Goal: Information Seeking & Learning: Learn about a topic

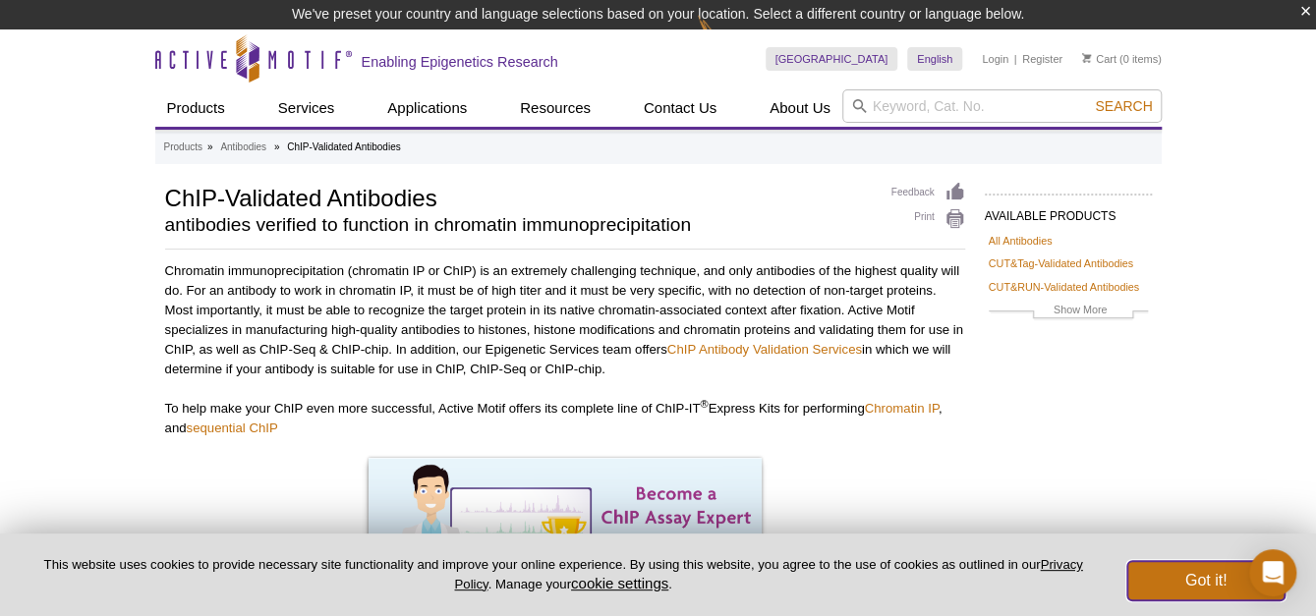
click at [1177, 589] on button "Got it!" at bounding box center [1205, 580] width 157 height 39
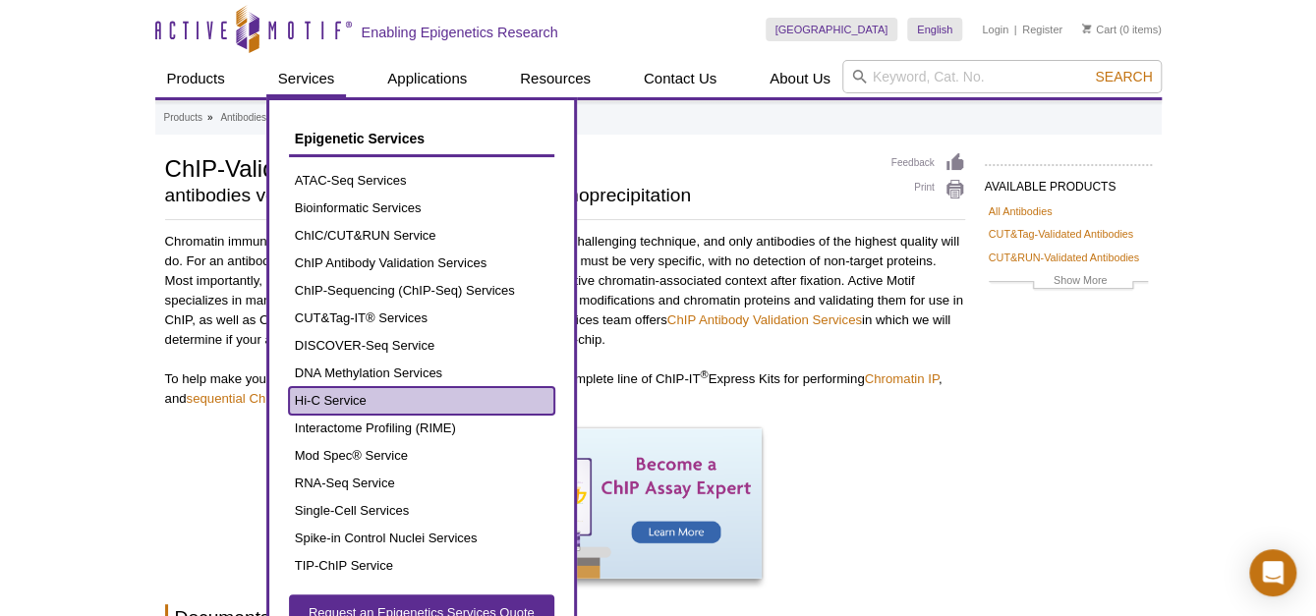
click at [306, 409] on link "Hi-C Service" at bounding box center [421, 401] width 265 height 28
click at [312, 403] on link "Hi-C Service" at bounding box center [421, 401] width 265 height 28
click at [439, 405] on link "Hi-C Service" at bounding box center [421, 401] width 265 height 28
click at [326, 401] on link "Hi-C Service" at bounding box center [421, 401] width 265 height 28
click at [338, 387] on link "Hi-C Service" at bounding box center [421, 401] width 265 height 28
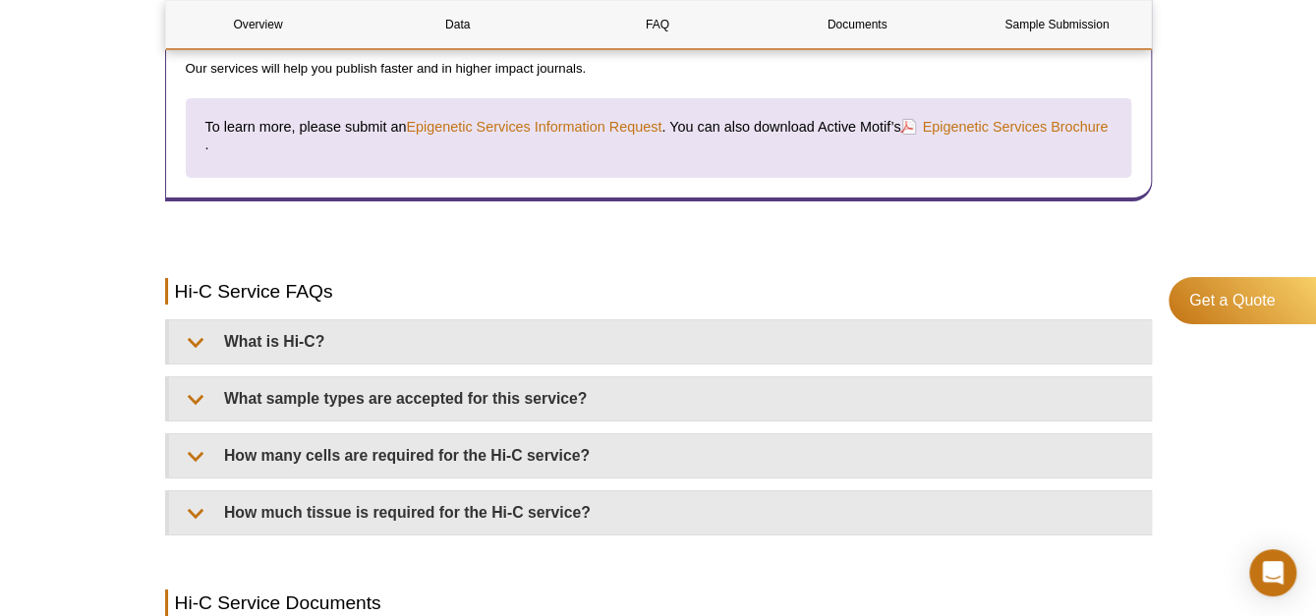
scroll to position [2948, 0]
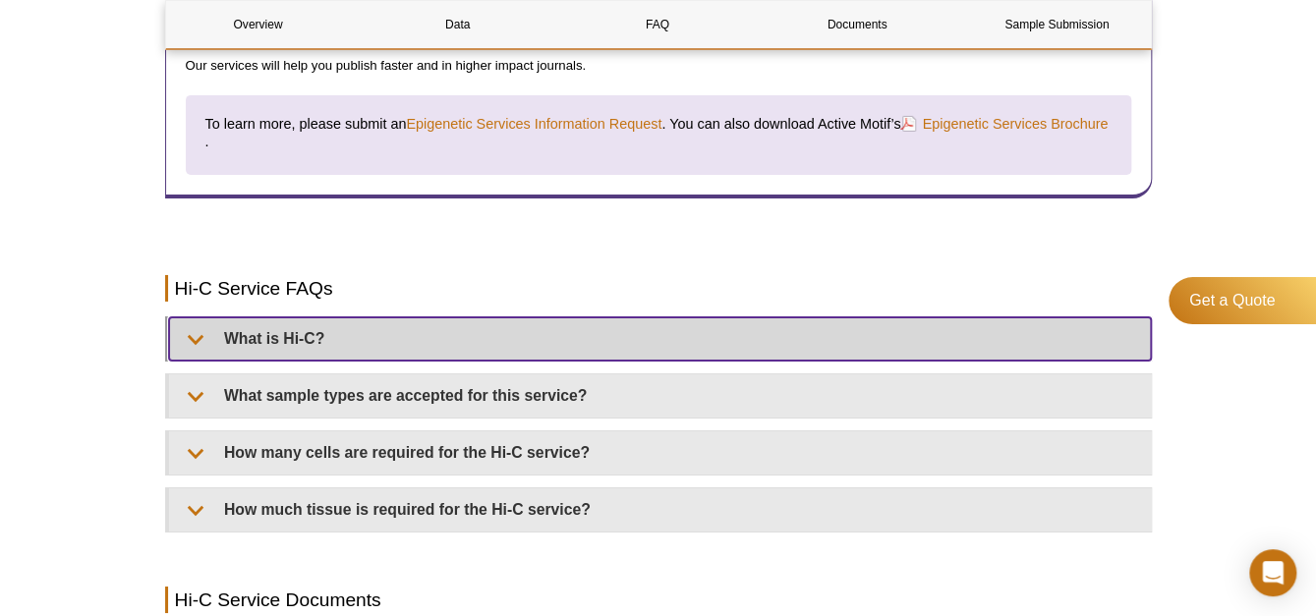
click at [296, 335] on summary "What is Hi-C?" at bounding box center [660, 338] width 982 height 43
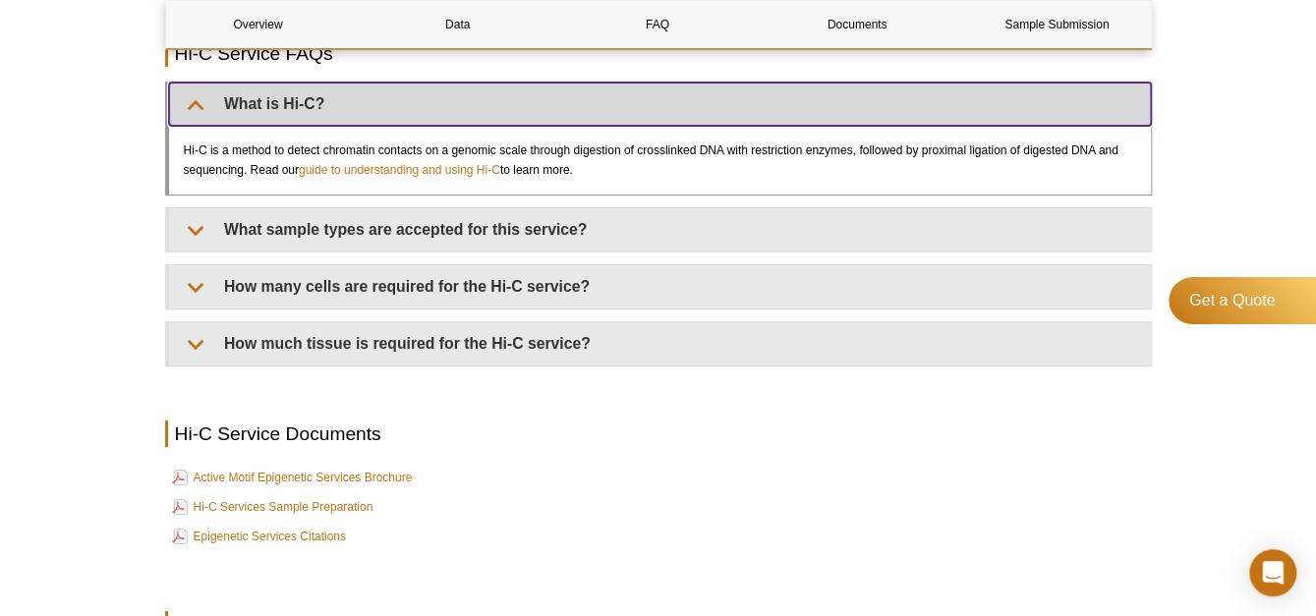
scroll to position [3243, 0]
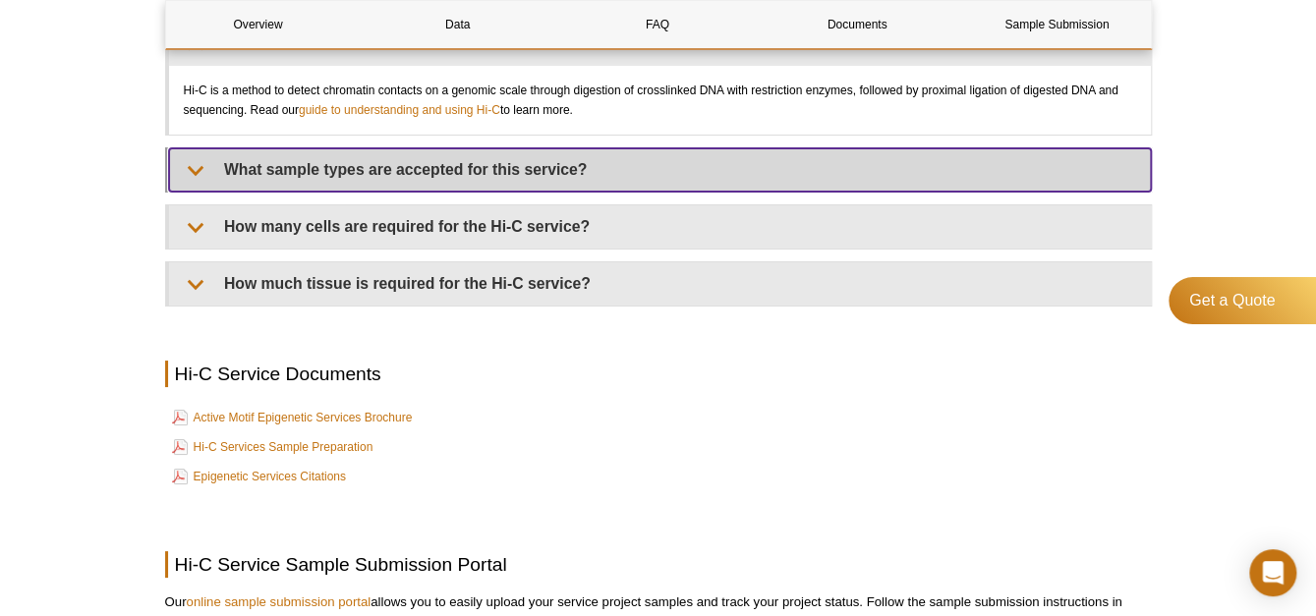
click at [610, 166] on summary "What sample types are accepted for this service?" at bounding box center [660, 169] width 982 height 43
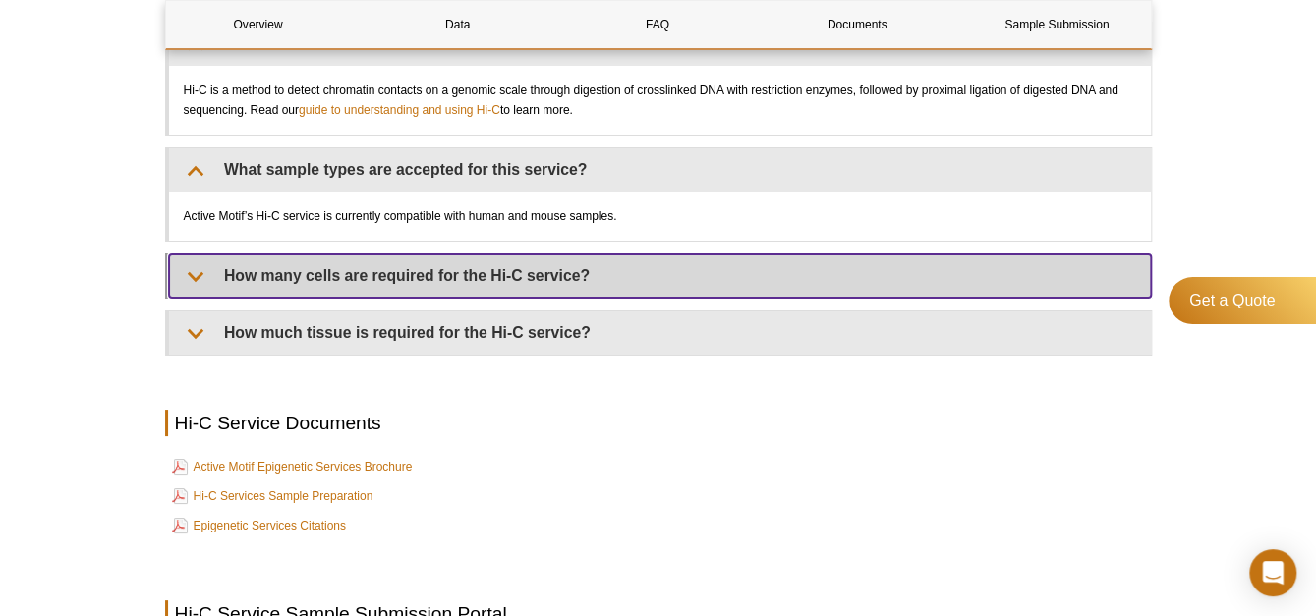
click at [620, 268] on summary "How many cells are required for the Hi-C service?" at bounding box center [660, 275] width 982 height 43
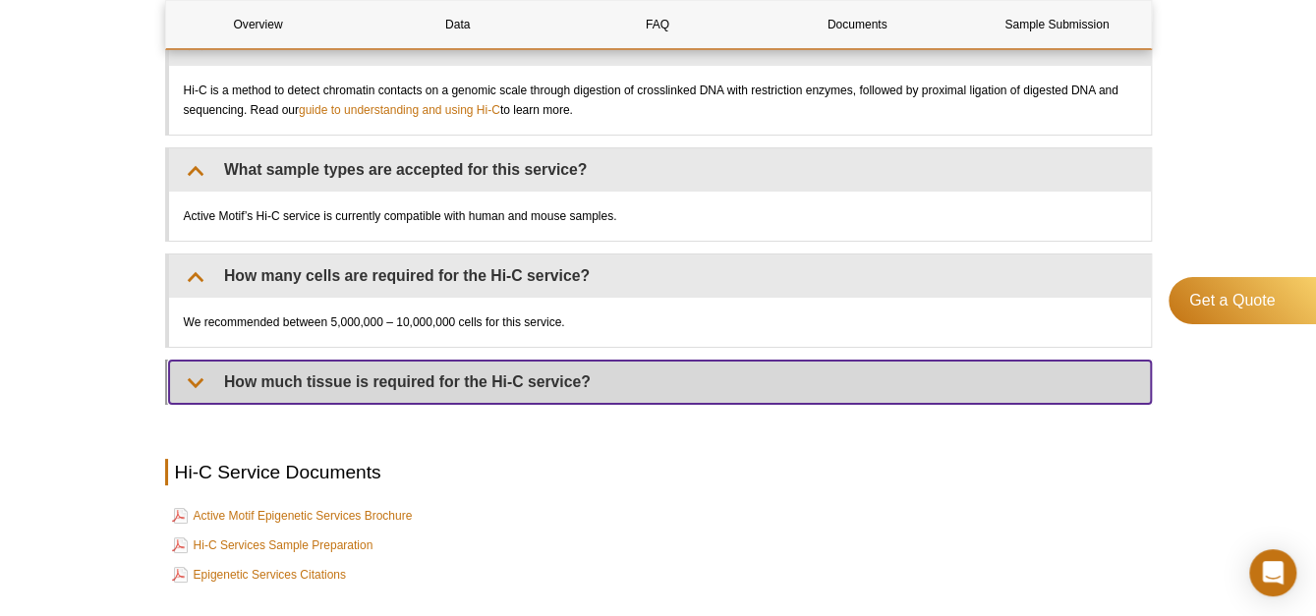
click at [455, 368] on summary "How much tissue is required for the Hi-C service?" at bounding box center [660, 382] width 982 height 43
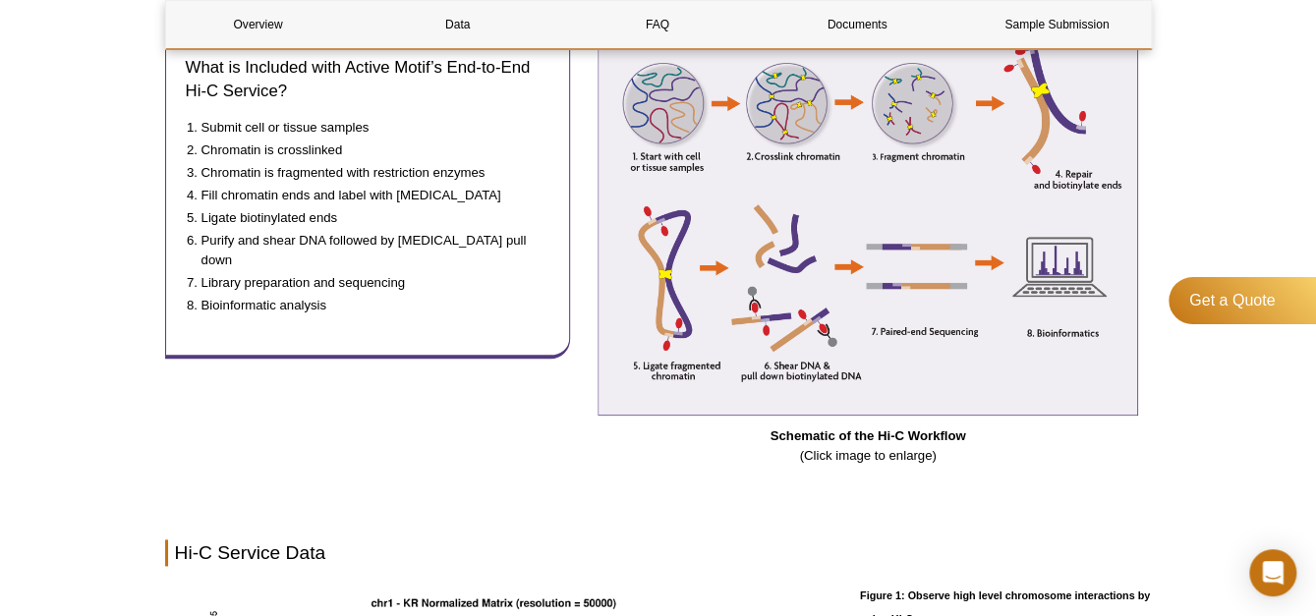
scroll to position [884, 0]
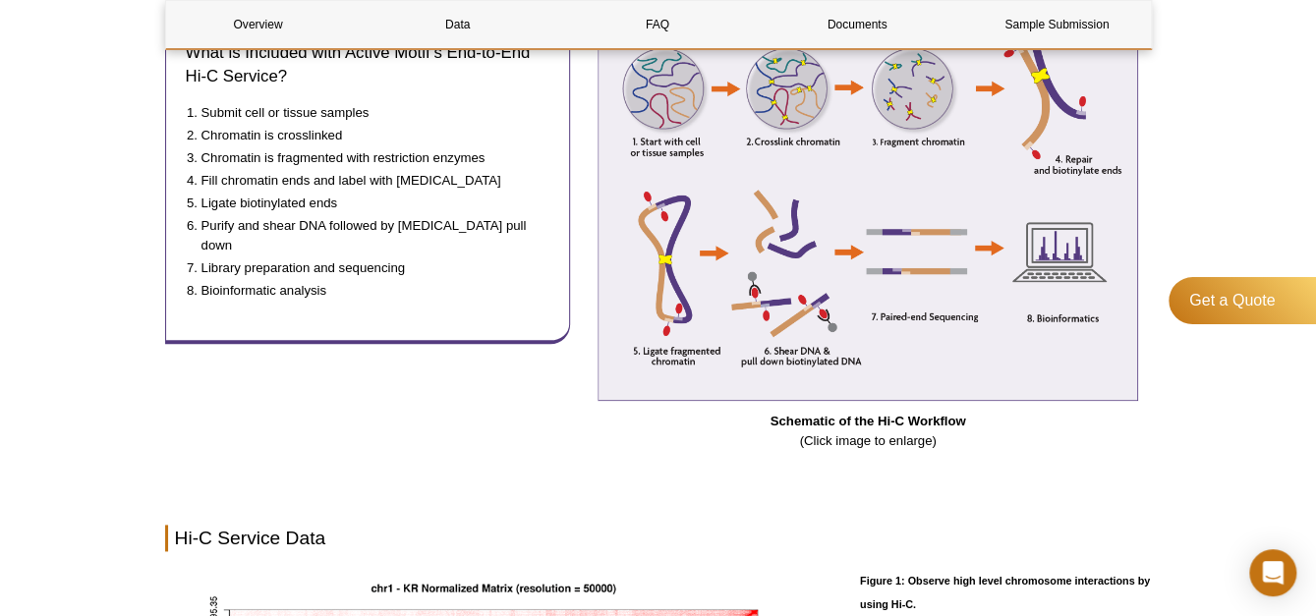
click at [256, 376] on div "What is Included with Active Motif’s End-to-End Hi-C Service? Submit cell or ti…" at bounding box center [367, 227] width 405 height 457
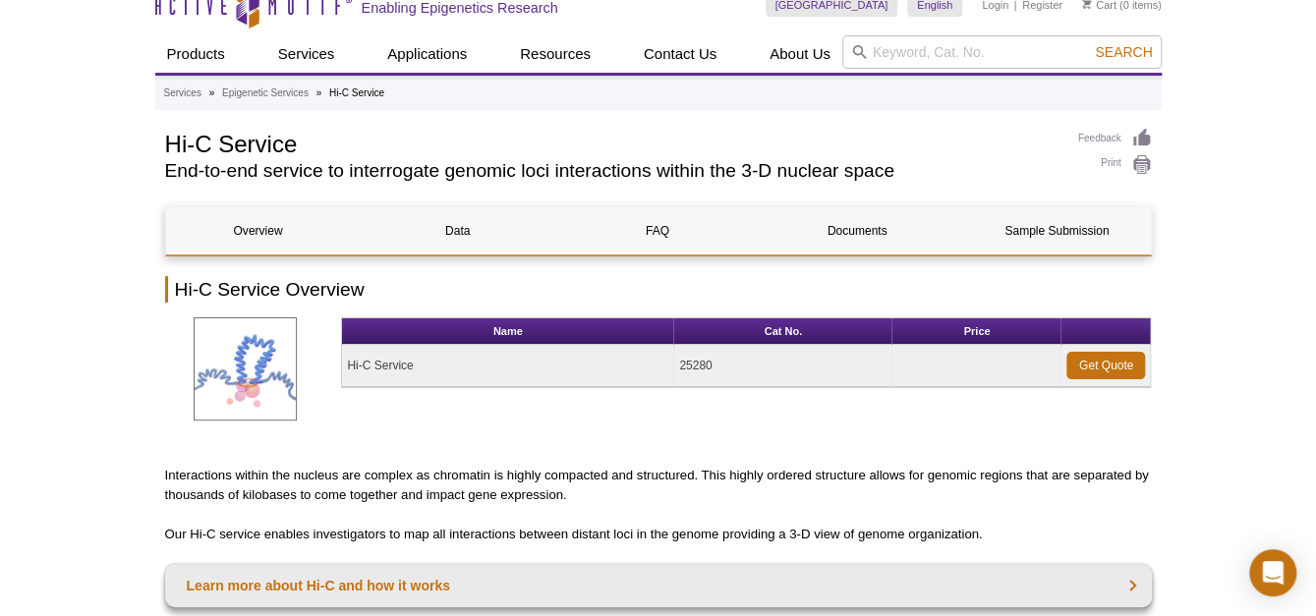
scroll to position [0, 0]
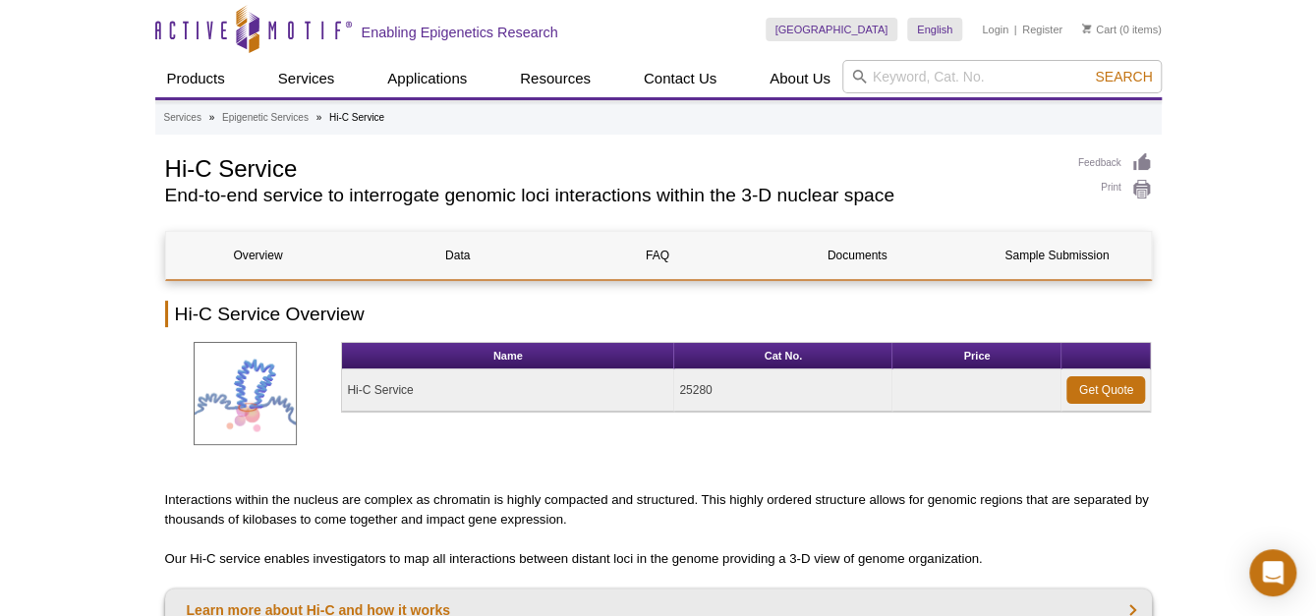
click at [861, 496] on p "Interactions within the nucleus are complex as chromatin is highly compacted an…" at bounding box center [658, 509] width 987 height 39
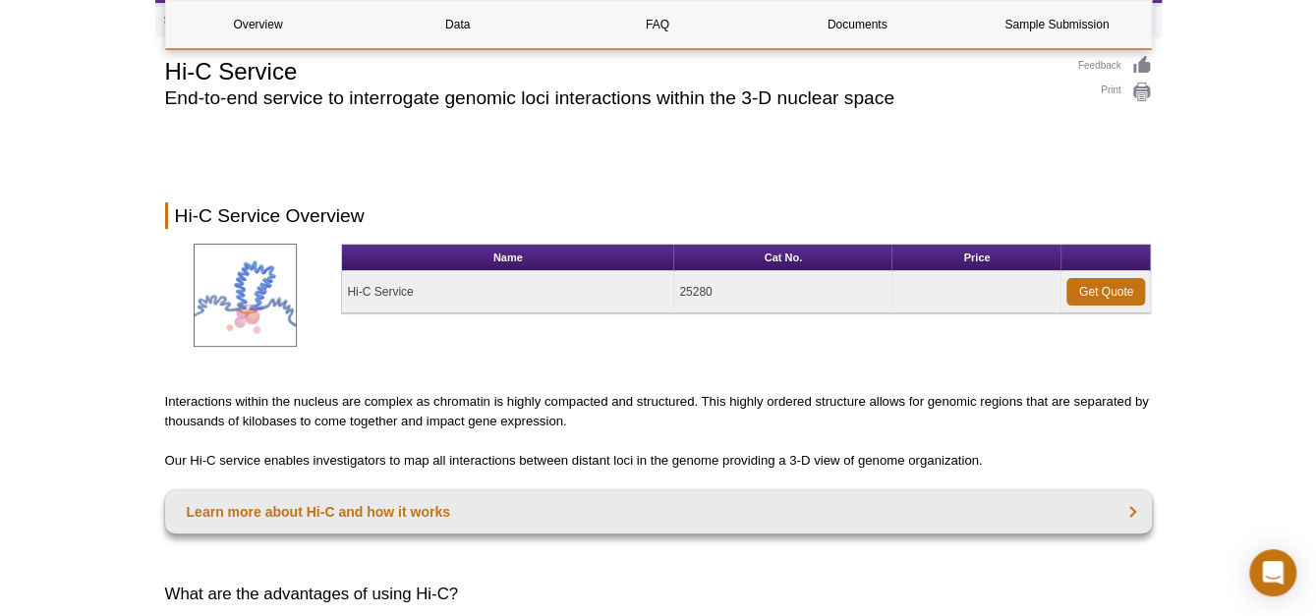
scroll to position [295, 0]
